Goal: Information Seeking & Learning: Learn about a topic

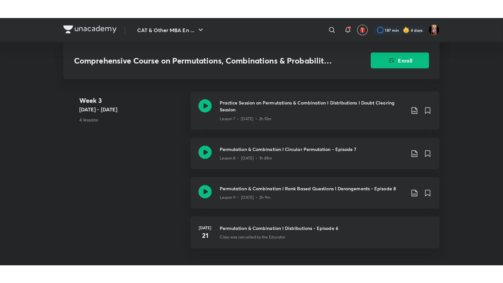
scroll to position [541, 0]
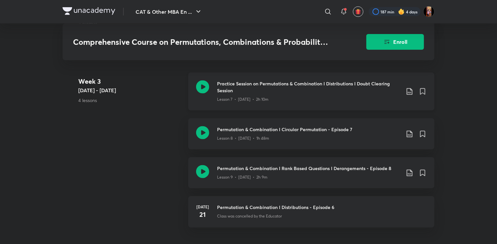
click at [287, 87] on h3 "Practice Session on Permutations & Combination I Distributions I Doubt Clearing…" at bounding box center [309, 88] width 184 height 14
